Goal: Task Accomplishment & Management: Use online tool/utility

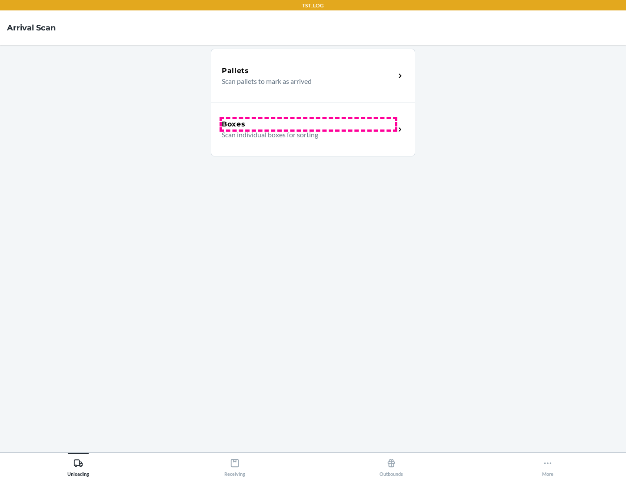
click at [308, 124] on div "Boxes" at bounding box center [308, 124] width 173 height 10
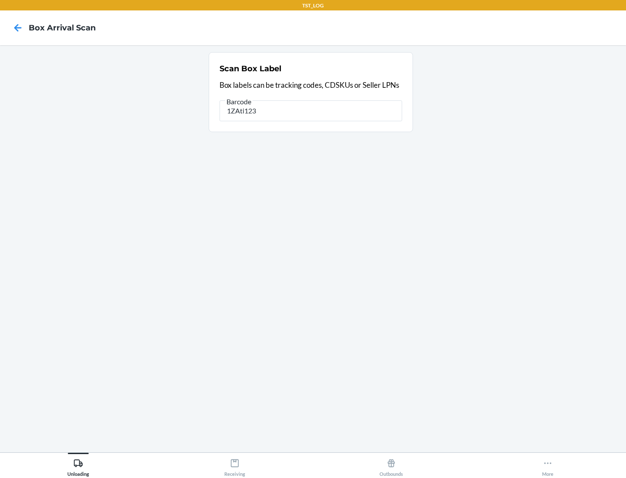
type input "1ZAti123"
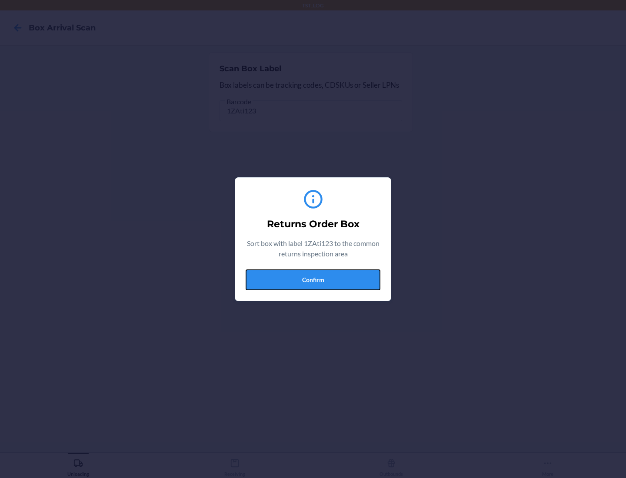
click at [313, 279] on button "Confirm" at bounding box center [313, 279] width 135 height 21
